Goal: Information Seeking & Learning: Check status

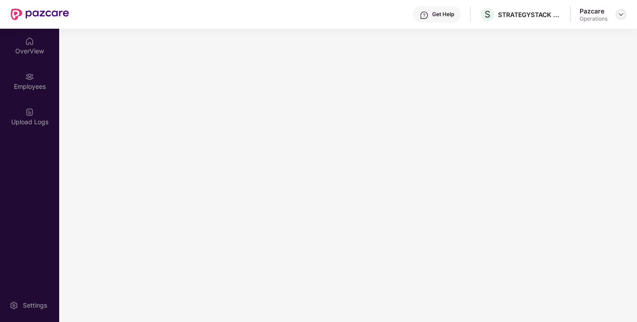
click at [619, 11] on img at bounding box center [620, 14] width 7 height 7
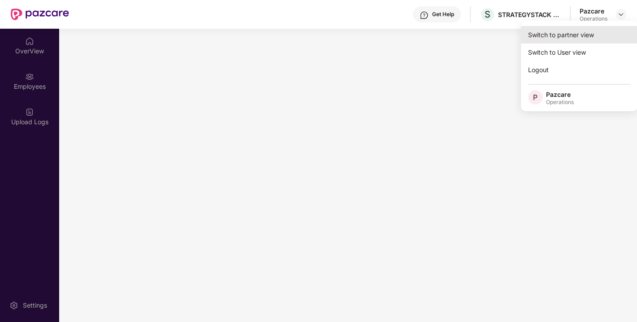
click at [576, 35] on div "Switch to partner view" at bounding box center [579, 34] width 117 height 17
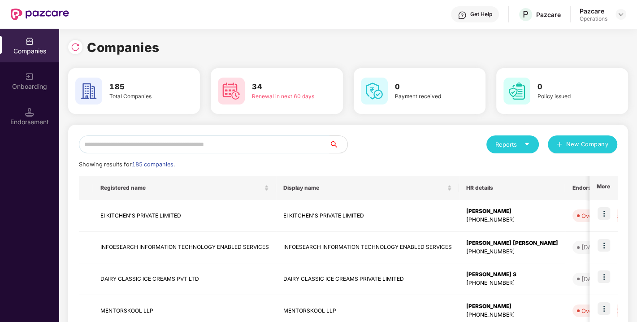
click at [193, 143] on input "text" at bounding box center [204, 144] width 251 height 18
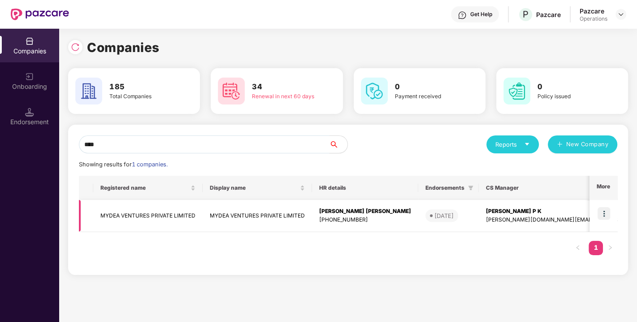
type input "****"
click at [603, 213] on img at bounding box center [604, 213] width 13 height 13
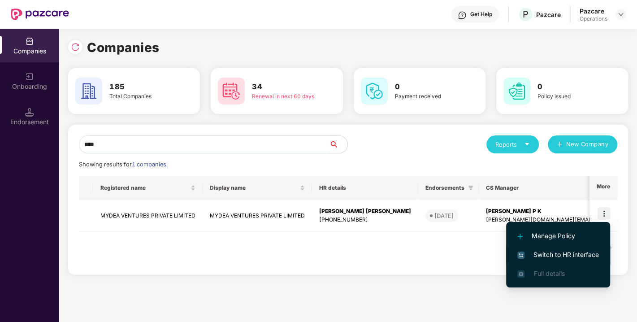
click at [559, 256] on span "Switch to HR interface" at bounding box center [558, 255] width 82 height 10
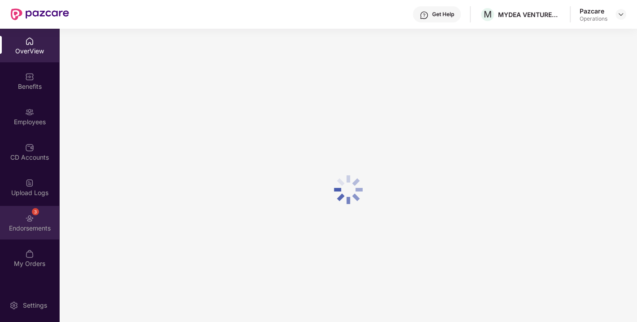
click at [41, 225] on div "Endorsements" at bounding box center [29, 228] width 59 height 9
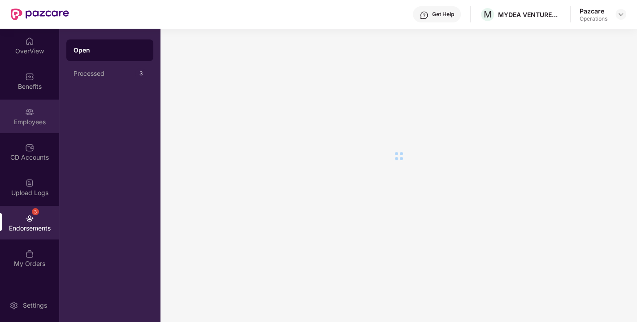
click at [27, 113] on img at bounding box center [29, 112] width 9 height 9
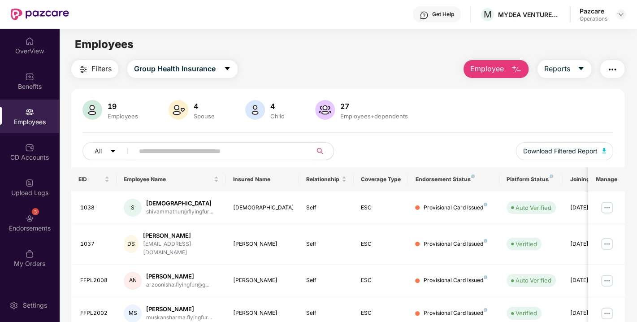
click at [174, 159] on span at bounding box center [220, 151] width 184 height 18
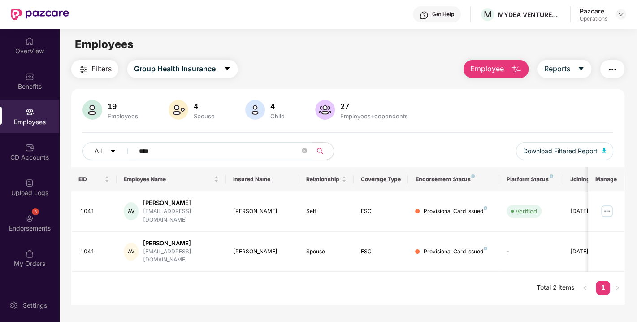
type input "****"
click at [621, 17] on img at bounding box center [620, 14] width 7 height 7
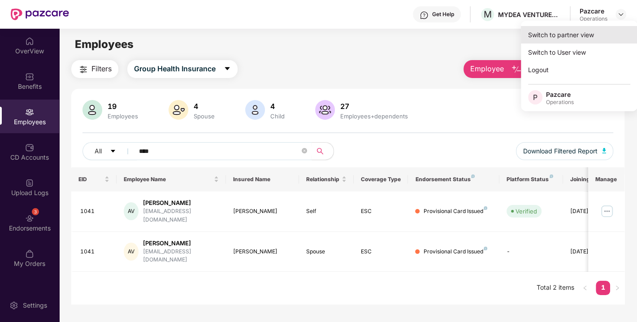
click at [570, 31] on div "Switch to partner view" at bounding box center [579, 34] width 117 height 17
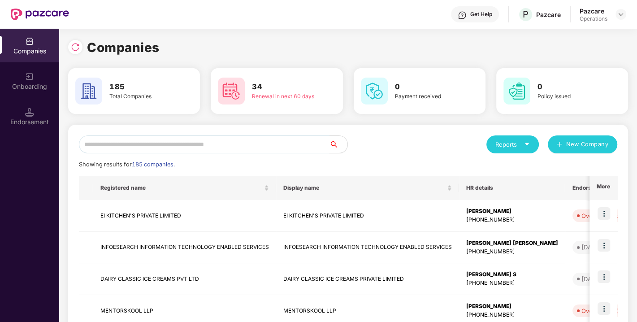
click at [172, 147] on input "text" at bounding box center [204, 144] width 251 height 18
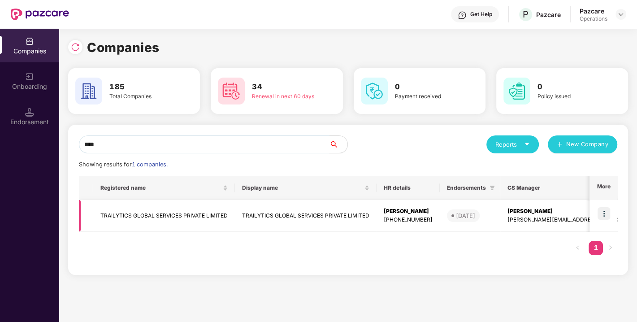
type input "****"
click at [606, 210] on img at bounding box center [604, 213] width 13 height 13
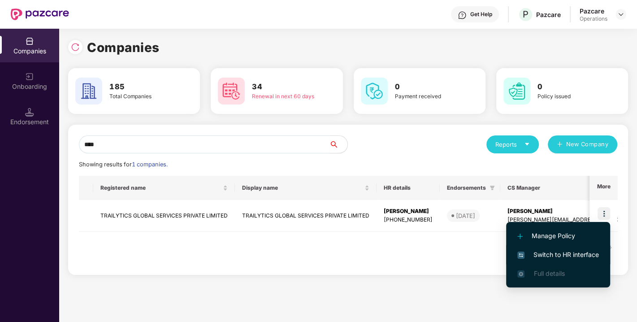
click at [577, 251] on span "Switch to HR interface" at bounding box center [558, 255] width 82 height 10
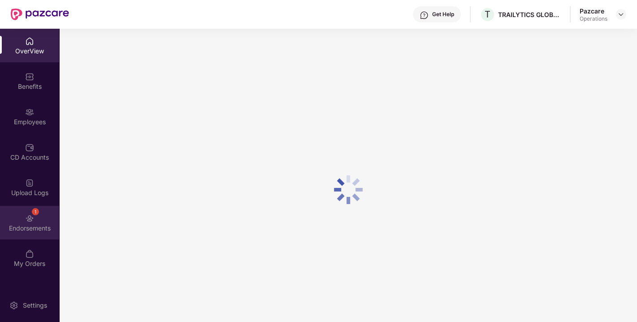
click at [28, 217] on img at bounding box center [29, 218] width 9 height 9
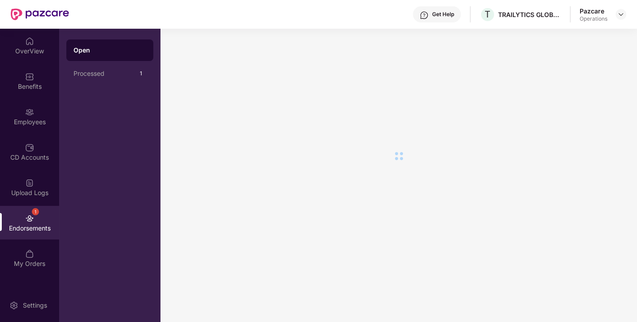
click at [28, 217] on img at bounding box center [29, 218] width 9 height 9
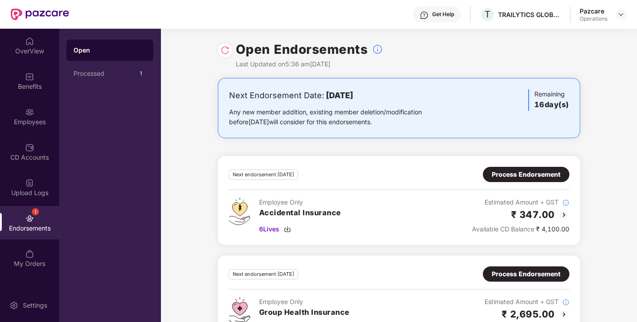
click at [219, 52] on div at bounding box center [225, 50] width 14 height 14
click at [36, 106] on div "Employees" at bounding box center [29, 117] width 59 height 34
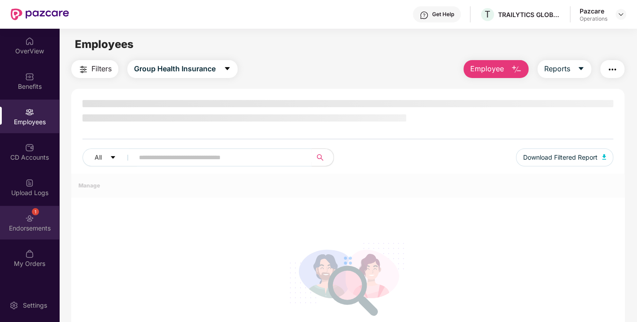
click at [33, 233] on div "1 Endorsements" at bounding box center [29, 223] width 59 height 34
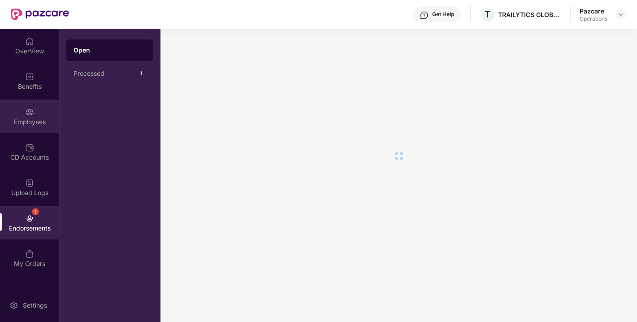
click at [29, 114] on img at bounding box center [29, 112] width 9 height 9
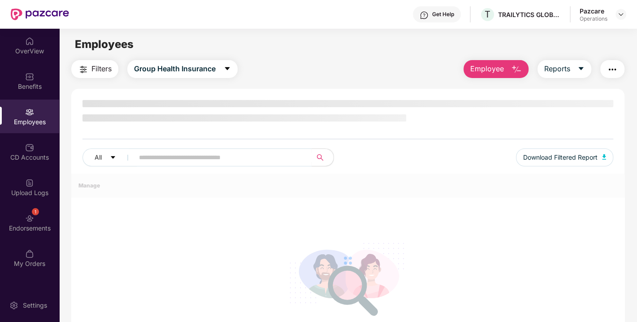
click at [99, 68] on span "Filters" at bounding box center [101, 68] width 20 height 11
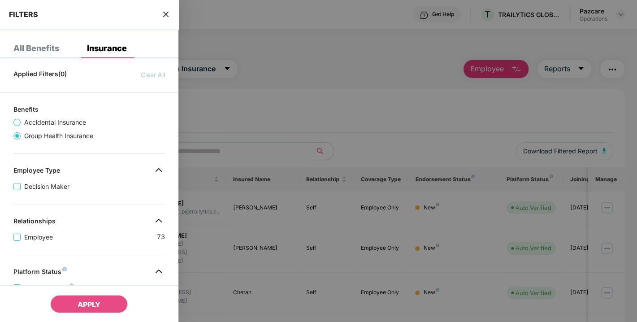
scroll to position [227, 0]
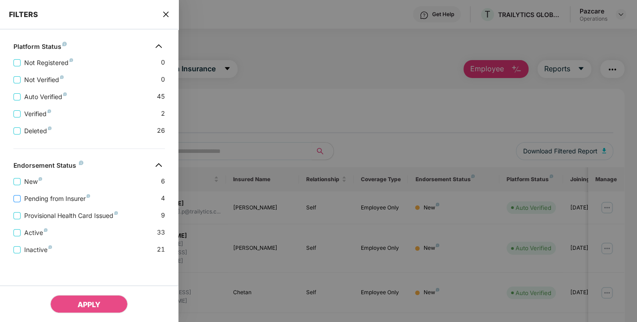
click at [63, 197] on span "Pending from Insurer" at bounding box center [57, 199] width 73 height 10
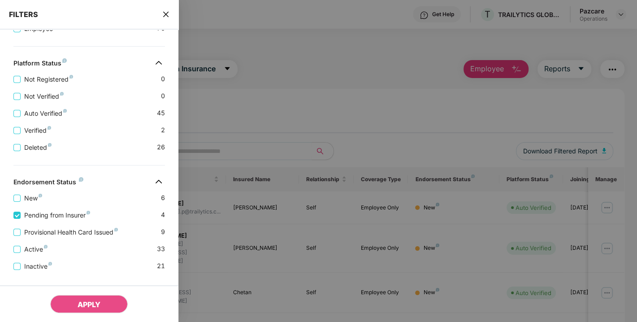
click at [46, 239] on div "Active 33" at bounding box center [89, 245] width 152 height 17
click at [40, 235] on span "Provisional Health Card Issued" at bounding box center [71, 232] width 101 height 10
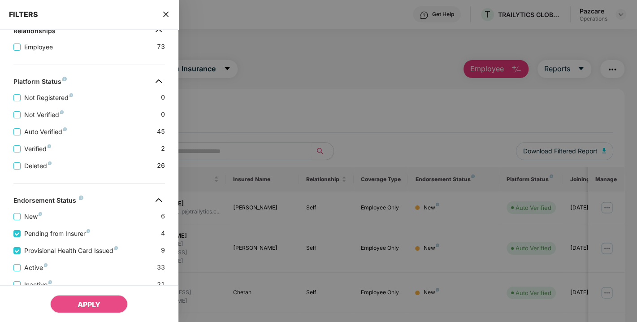
click at [164, 15] on icon "close" at bounding box center [165, 14] width 7 height 7
